Goal: Information Seeking & Learning: Learn about a topic

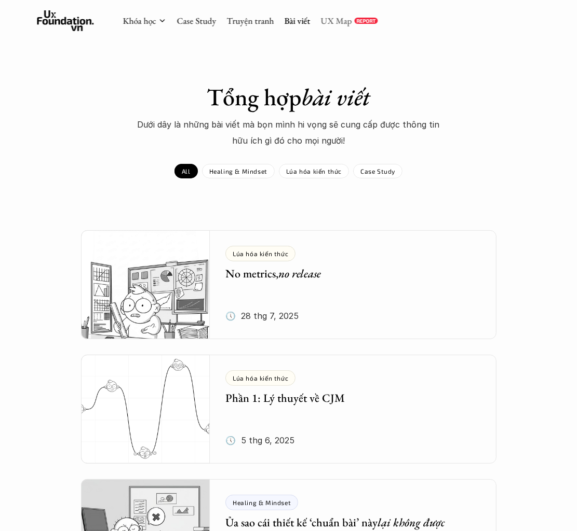
click at [326, 17] on link "UX Map" at bounding box center [335, 20] width 31 height 11
click at [203, 22] on link "Case Study" at bounding box center [195, 20] width 39 height 11
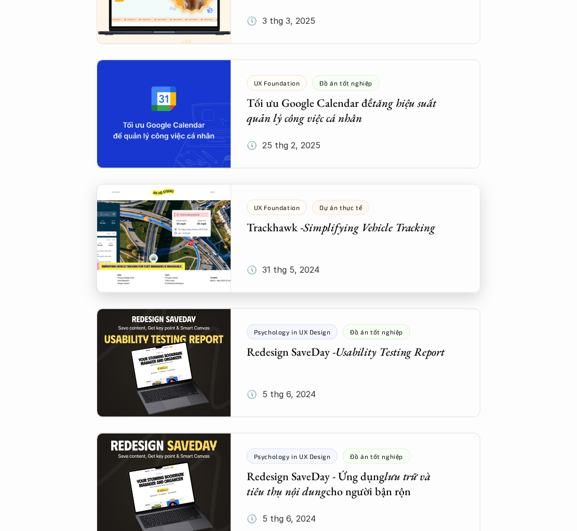
scroll to position [675, 0]
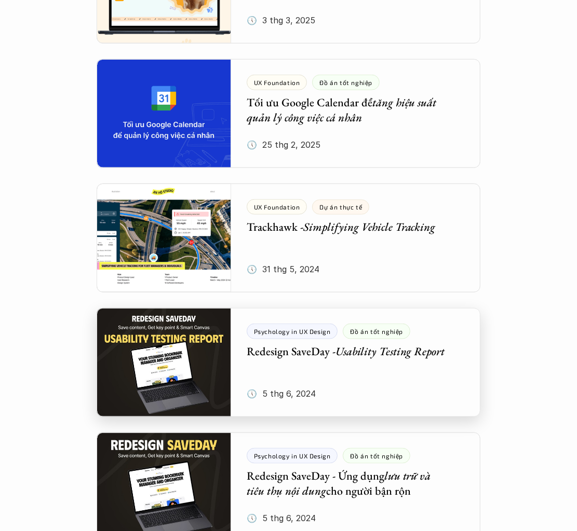
click at [391, 372] on div at bounding box center [288, 362] width 383 height 109
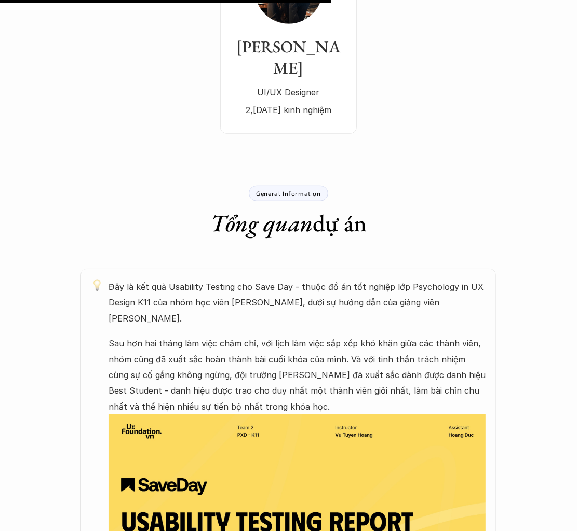
scroll to position [675, 0]
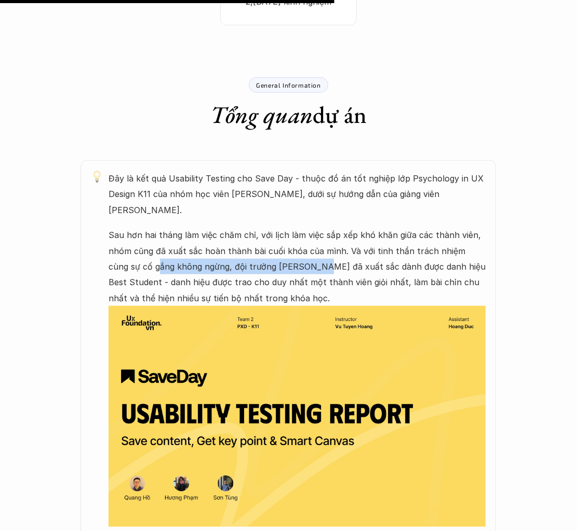
drag, startPoint x: 137, startPoint y: 234, endPoint x: 303, endPoint y: 242, distance: 166.3
click at [303, 242] on p "Sau hơn hai tháng làm việc chăm chỉ, với lịch làm việc sắp xếp khó khăn giữa cá…" at bounding box center [296, 266] width 377 height 79
click at [260, 237] on p "Sau hơn hai tháng làm việc chăm chỉ, với lịch làm việc sắp xếp khó khăn giữa cá…" at bounding box center [296, 266] width 377 height 79
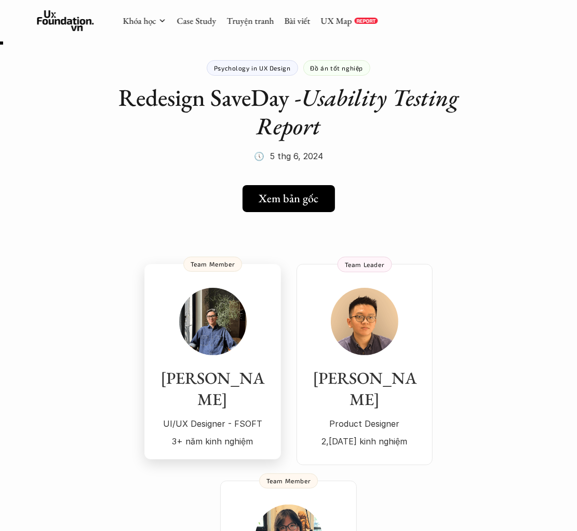
scroll to position [0, 0]
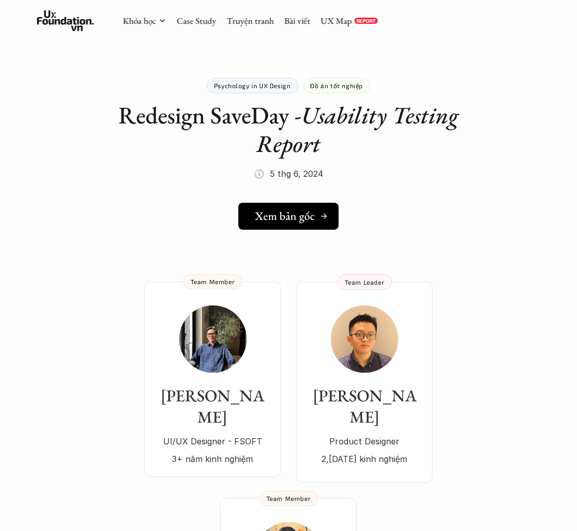
click at [286, 217] on h5 "Xem bản gốc" at bounding box center [285, 216] width 60 height 13
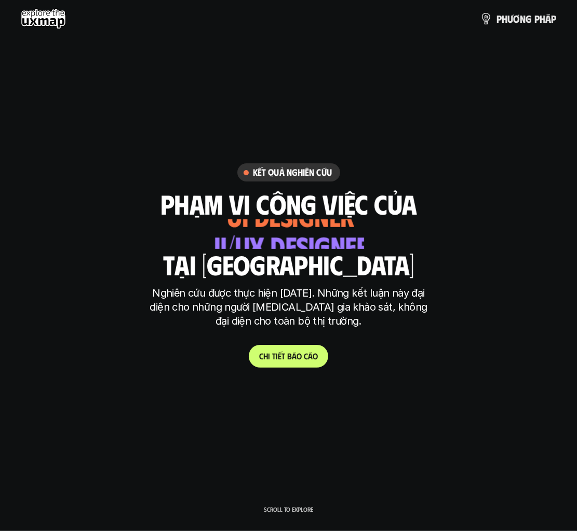
click at [290, 354] on p "C h i t i ế t b á o c á o" at bounding box center [288, 356] width 59 height 10
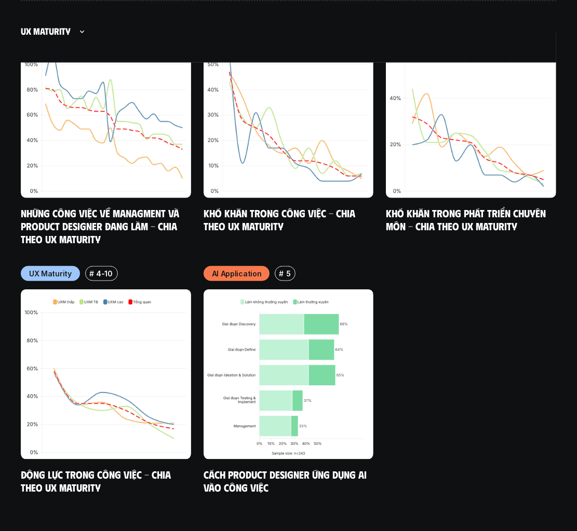
scroll to position [6457, 0]
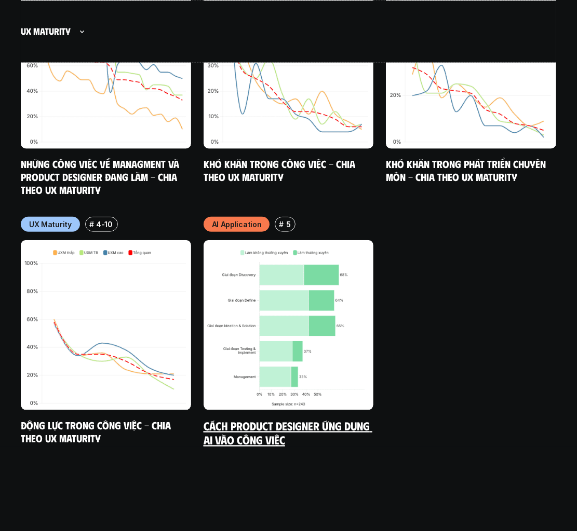
click at [270, 419] on link "Cách Product Designer ứng dụng AI vào công việc" at bounding box center [287, 433] width 169 height 29
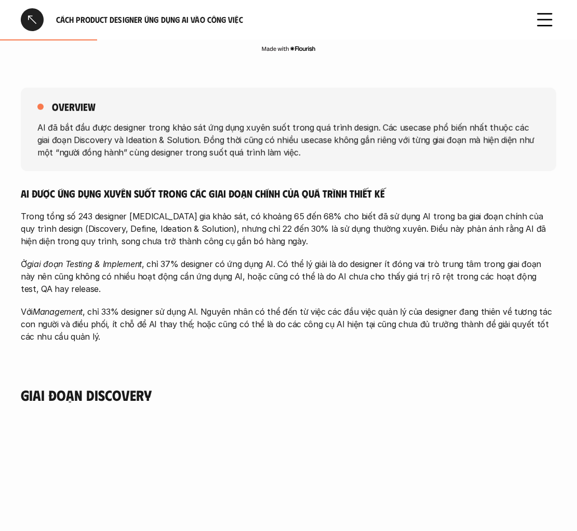
scroll to position [467, 0]
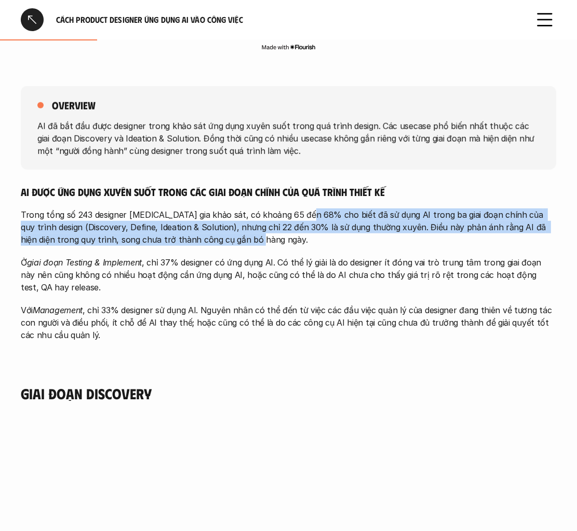
drag, startPoint x: 305, startPoint y: 210, endPoint x: 320, endPoint y: 236, distance: 29.7
click at [320, 236] on p "Trong tổng số 243 designer tham gia khảo sát, có khoảng 65 đến 68% cho biết đã …" at bounding box center [288, 227] width 535 height 37
click at [210, 226] on p "Trong tổng số 243 designer tham gia khảo sát, có khoảng 65 đến 68% cho biết đã …" at bounding box center [288, 227] width 535 height 37
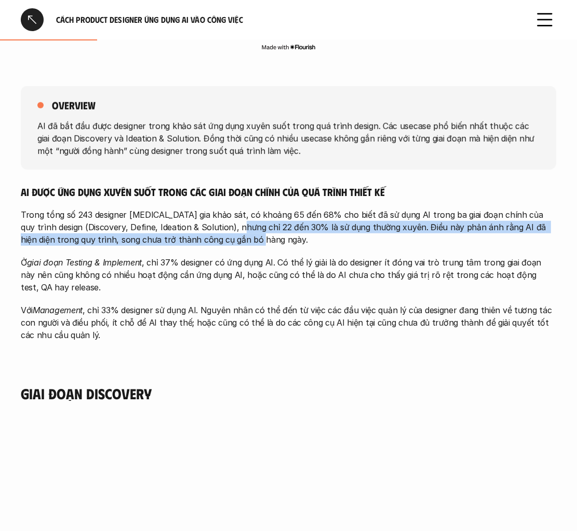
drag, startPoint x: 217, startPoint y: 226, endPoint x: 281, endPoint y: 236, distance: 64.5
click at [281, 236] on p "Trong tổng số 243 designer tham gia khảo sát, có khoảng 65 đến 68% cho biết đã …" at bounding box center [288, 227] width 535 height 37
click at [303, 229] on p "Trong tổng số 243 designer tham gia khảo sát, có khoảng 65 đến 68% cho biết đã …" at bounding box center [288, 227] width 535 height 37
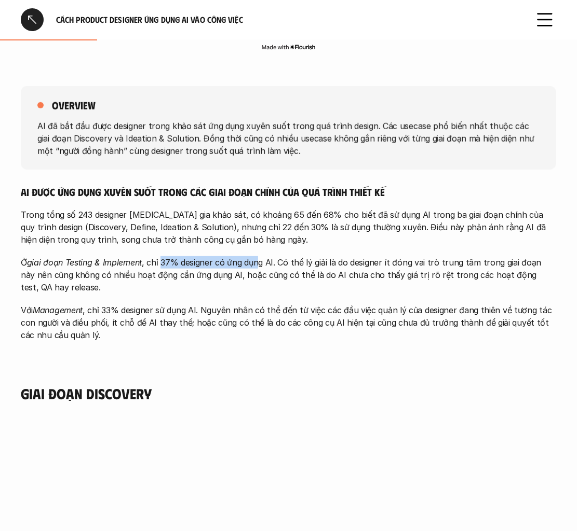
drag, startPoint x: 162, startPoint y: 258, endPoint x: 258, endPoint y: 260, distance: 96.0
click at [258, 260] on p "Ở giai đoạn Testing & Implement , chỉ 37% designer có ứng dụng AI. Có thể lý gi…" at bounding box center [288, 274] width 535 height 37
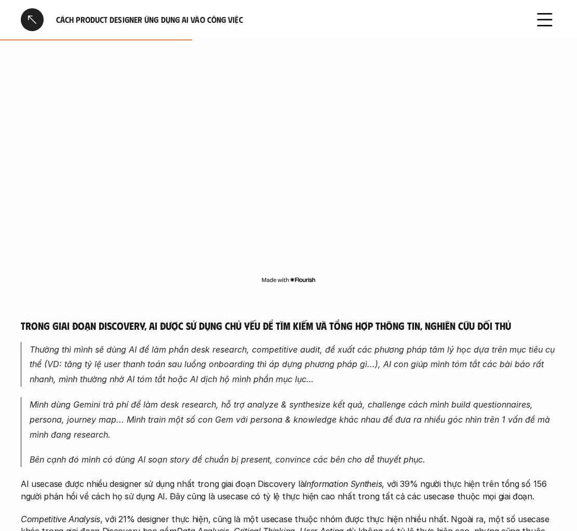
scroll to position [934, 0]
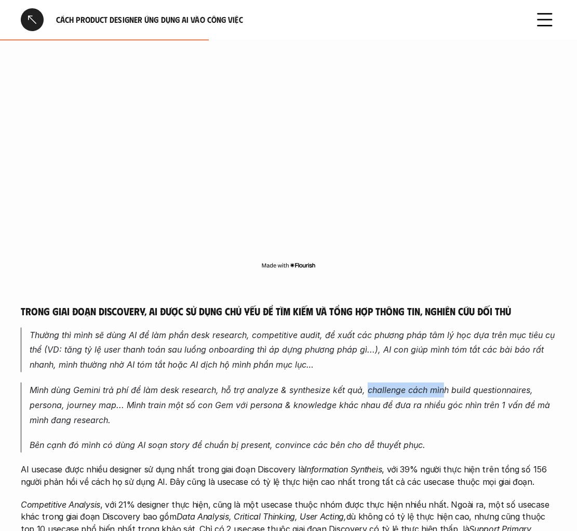
drag, startPoint x: 367, startPoint y: 390, endPoint x: 444, endPoint y: 392, distance: 76.8
click at [444, 392] on em "Mình dùng Gemini trả phí để làm desk research, hỗ trợ analyze & synthesize kết …" at bounding box center [291, 405] width 523 height 40
click at [416, 391] on em "Mình dùng Gemini trả phí để làm desk research, hỗ trợ analyze & synthesize kết …" at bounding box center [291, 405] width 523 height 40
drag, startPoint x: 194, startPoint y: 404, endPoint x: 276, endPoint y: 404, distance: 82.5
click at [276, 404] on em "Mình dùng Gemini trả phí để làm desk research, hỗ trợ analyze & synthesize kết …" at bounding box center [291, 405] width 523 height 40
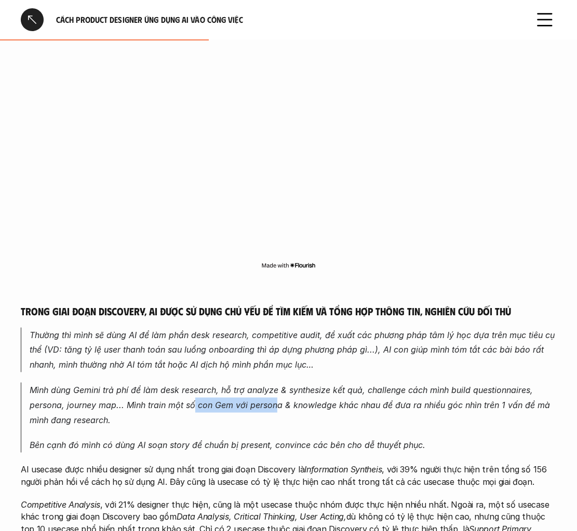
click at [253, 407] on em "Mình dùng Gemini trả phí để làm desk research, hỗ trợ analyze & synthesize kết …" at bounding box center [291, 405] width 523 height 40
drag, startPoint x: 48, startPoint y: 443, endPoint x: 112, endPoint y: 441, distance: 63.3
click at [112, 441] on em "Bên cạnh đó mình có dùng AI soạn story để chuẩn bị present, convince các bên ch…" at bounding box center [227, 445] width 395 height 10
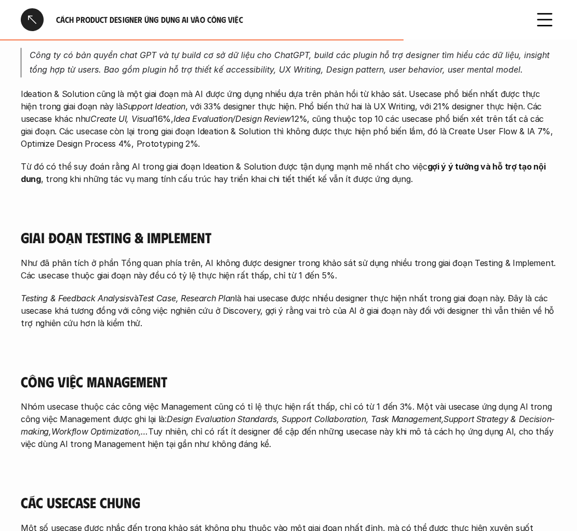
scroll to position [1712, 0]
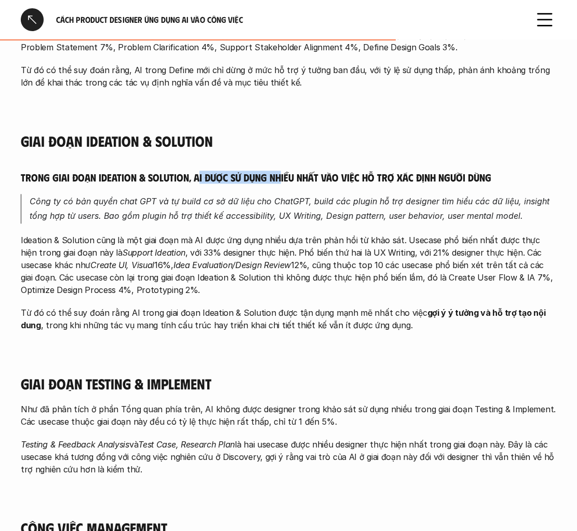
drag, startPoint x: 196, startPoint y: 162, endPoint x: 280, endPoint y: 159, distance: 84.6
click at [280, 171] on h5 "Trong giai đoạn Ideation & Solution, AI được sử dụng nhiều nhất vào việc hỗ trợ…" at bounding box center [288, 177] width 535 height 13
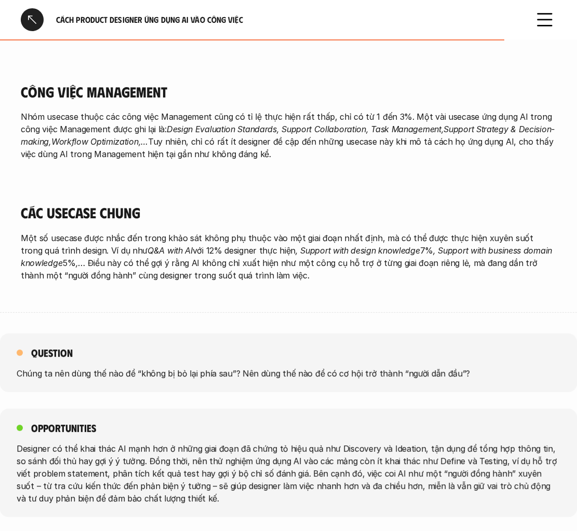
scroll to position [2165, 0]
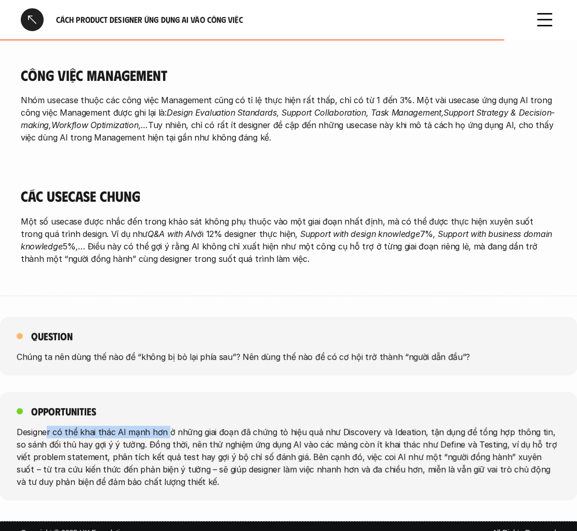
drag, startPoint x: 47, startPoint y: 420, endPoint x: 164, endPoint y: 416, distance: 116.8
click at [164, 426] on p "Designer có thể khai thác AI mạnh hơn ở những giai đoạn đã chứng tỏ hiệu quả nh…" at bounding box center [288, 457] width 543 height 62
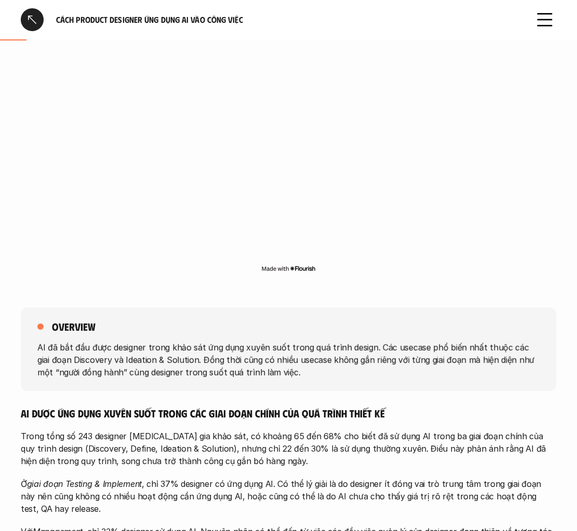
scroll to position [0, 0]
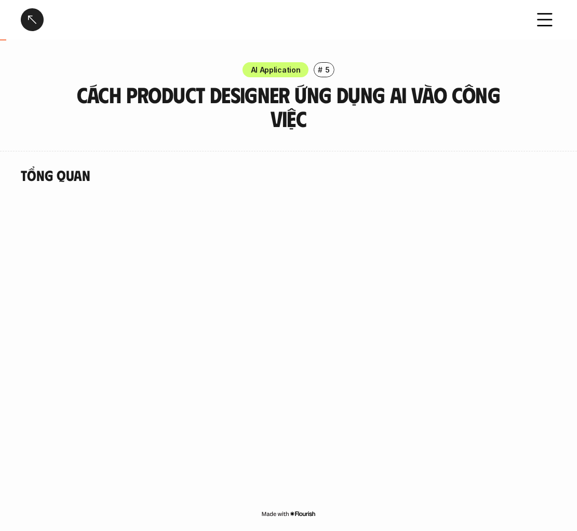
click at [33, 18] on div at bounding box center [32, 19] width 23 height 23
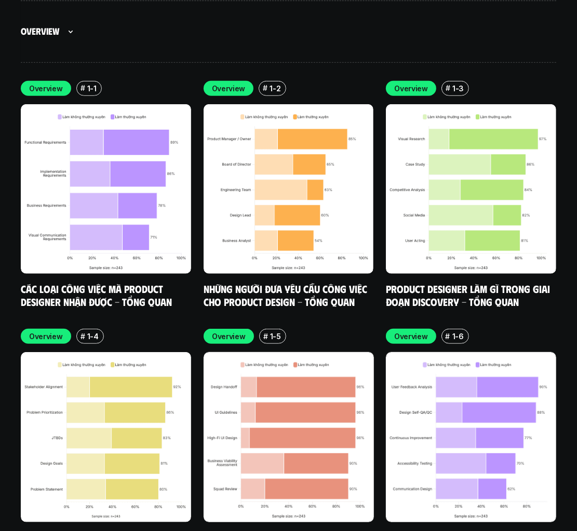
scroll to position [3230, 0]
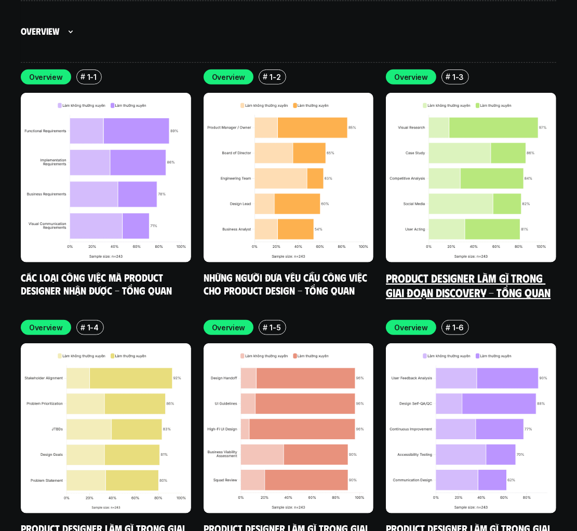
click at [491, 128] on img at bounding box center [471, 178] width 170 height 170
